Goal: Task Accomplishment & Management: Manage account settings

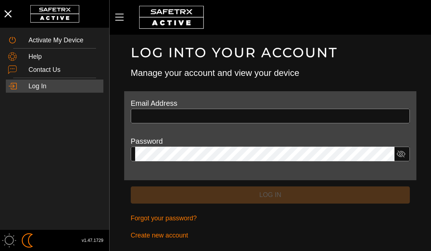
click at [207, 114] on input "text" at bounding box center [270, 116] width 270 height 15
type input "**********"
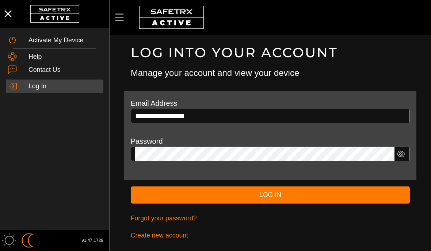
click at [170, 193] on span "Log In" at bounding box center [269, 194] width 267 height 11
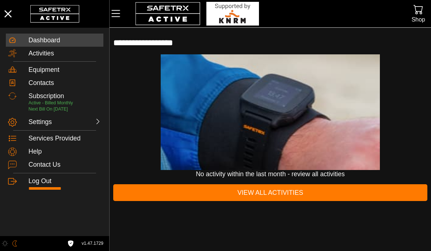
click at [96, 123] on icon at bounding box center [98, 121] width 7 height 7
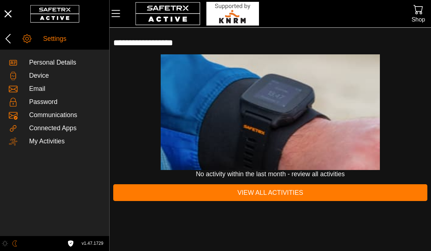
click at [13, 40] on icon at bounding box center [8, 39] width 12 height 12
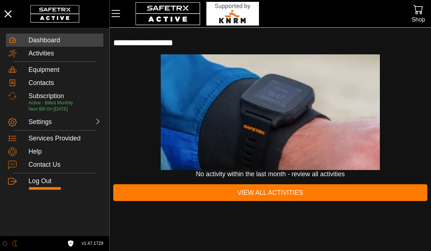
click at [42, 100] on span "Active - Billed Monthly" at bounding box center [50, 102] width 45 height 5
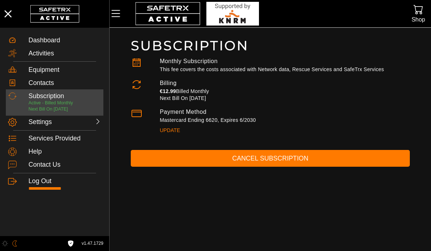
click at [304, 158] on span "Cancel Subscription" at bounding box center [269, 158] width 267 height 11
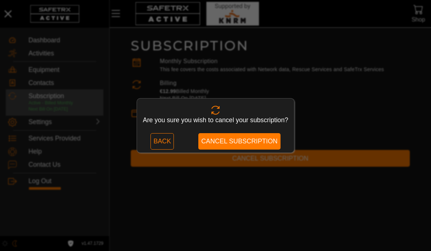
click at [256, 142] on span "Cancel Subscription" at bounding box center [239, 141] width 76 height 11
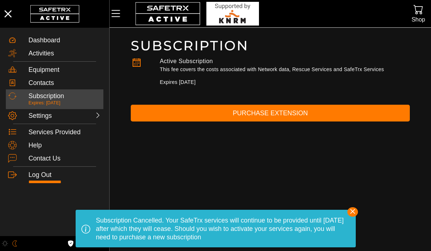
click at [39, 118] on div "Settings" at bounding box center [45, 116] width 35 height 8
